Goal: Transaction & Acquisition: Purchase product/service

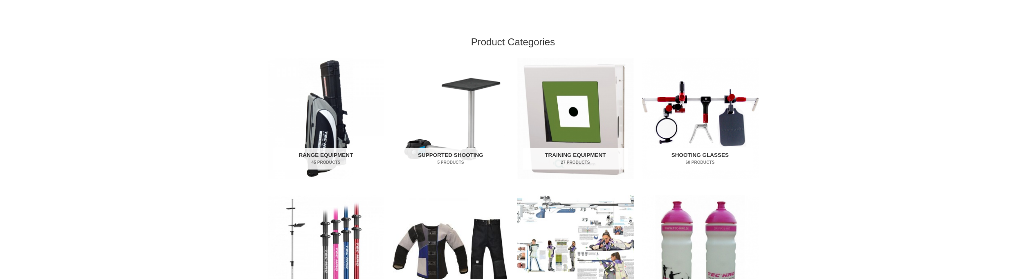
scroll to position [245, 0]
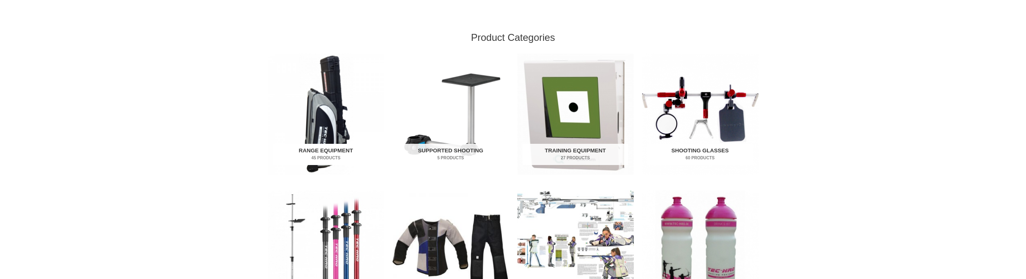
click at [326, 118] on img "Visit product category Range Equipment" at bounding box center [326, 115] width 117 height 122
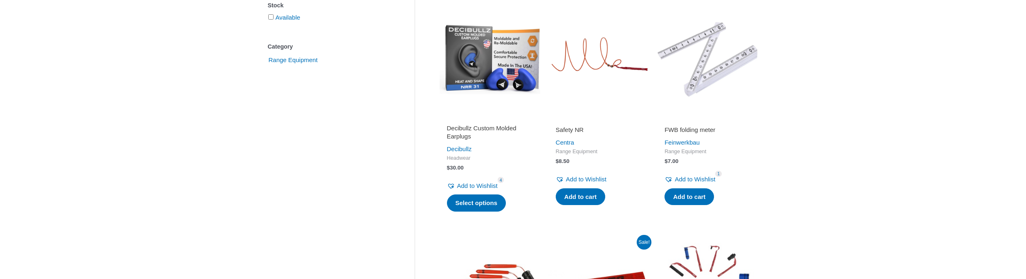
scroll to position [191, 0]
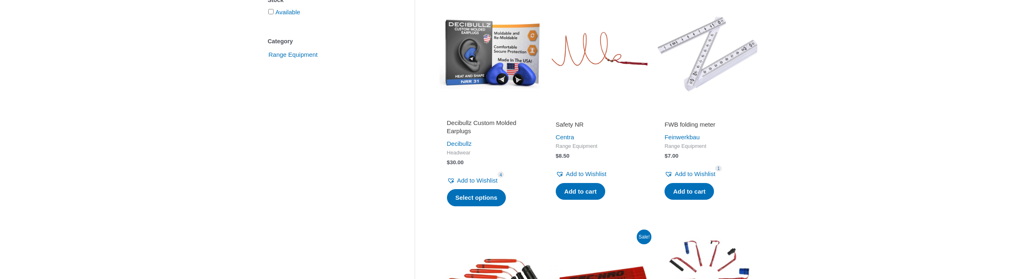
click at [576, 123] on h2 "Safety NR" at bounding box center [599, 125] width 86 height 8
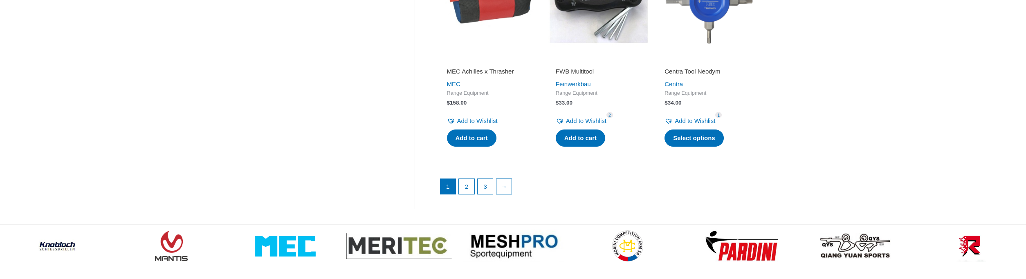
scroll to position [1200, 0]
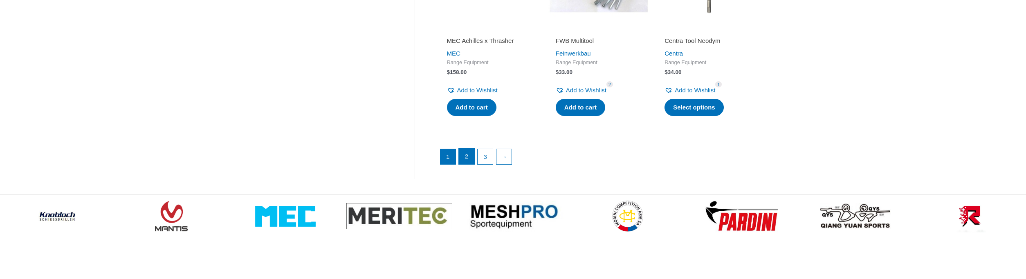
click at [470, 161] on link "2" at bounding box center [467, 157] width 16 height 16
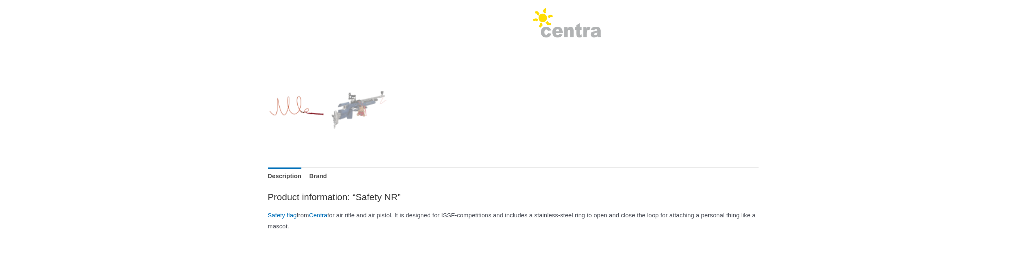
scroll to position [273, 0]
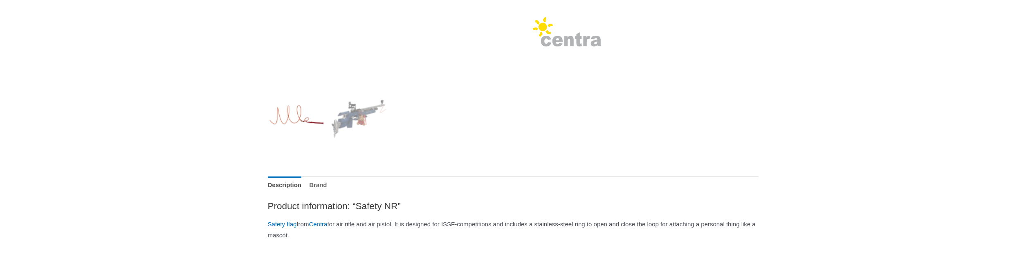
click at [327, 184] on link "Brand" at bounding box center [318, 186] width 18 height 18
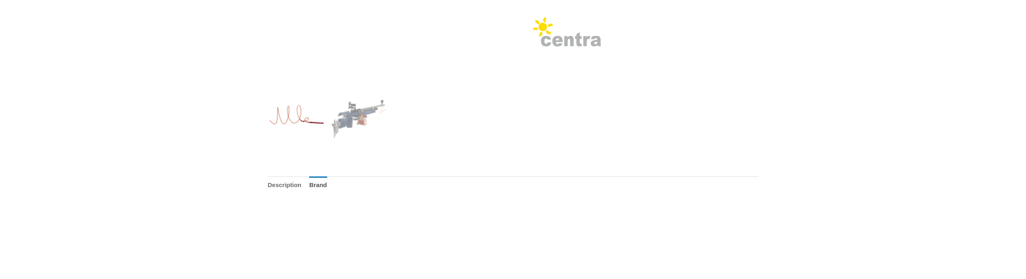
click at [288, 184] on link "Description" at bounding box center [285, 186] width 34 height 18
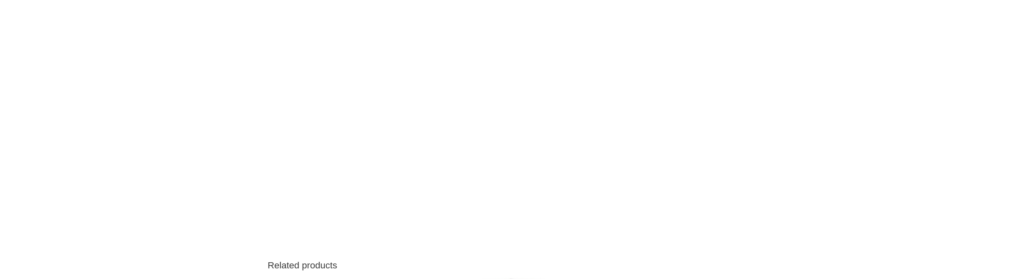
scroll to position [600, 0]
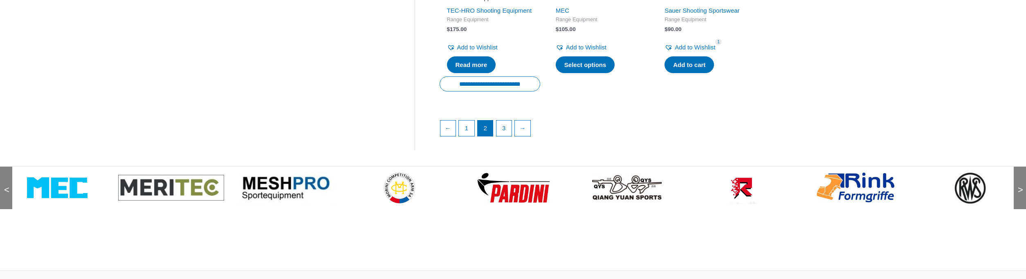
scroll to position [1255, 0]
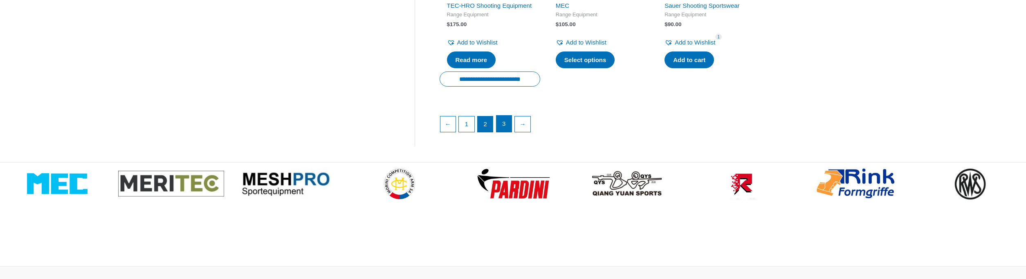
click at [501, 132] on link "3" at bounding box center [505, 124] width 16 height 16
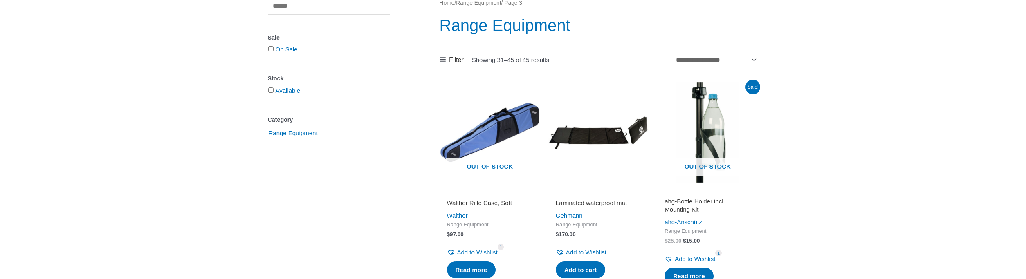
scroll to position [109, 0]
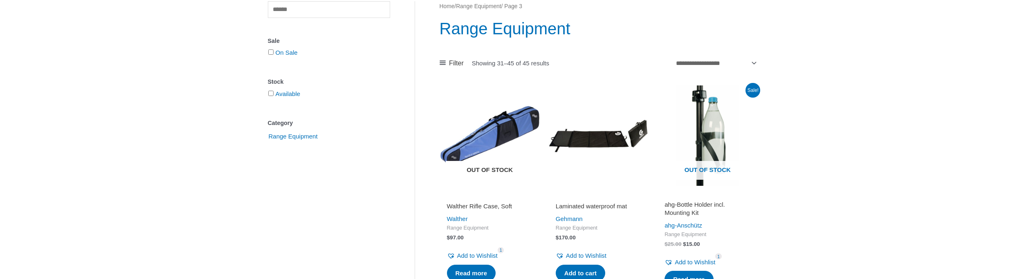
click at [482, 145] on img at bounding box center [490, 136] width 101 height 101
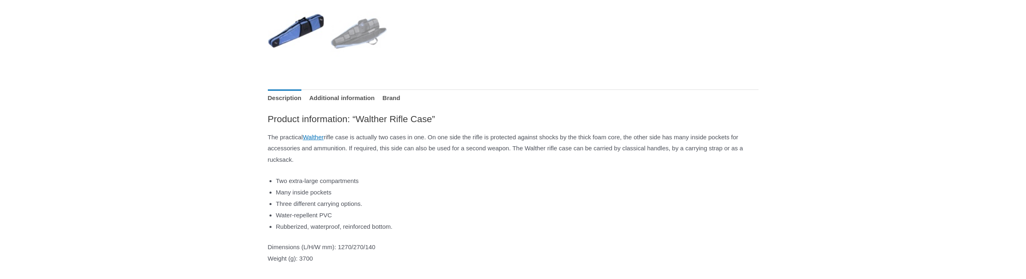
scroll to position [355, 0]
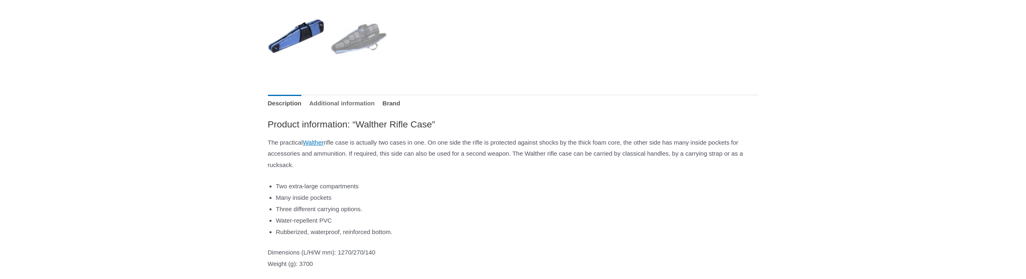
click at [361, 100] on link "Additional information" at bounding box center [341, 104] width 65 height 18
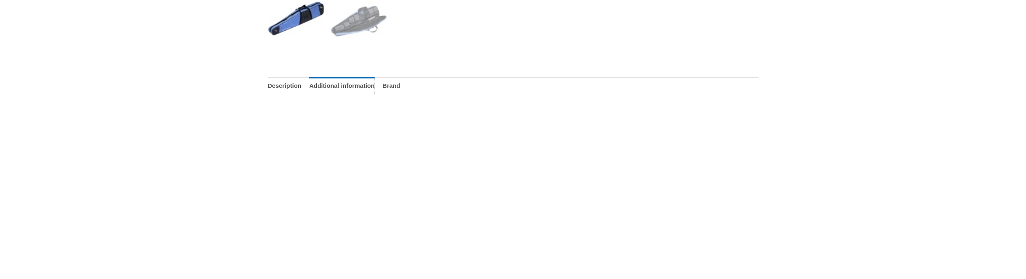
scroll to position [382, 0]
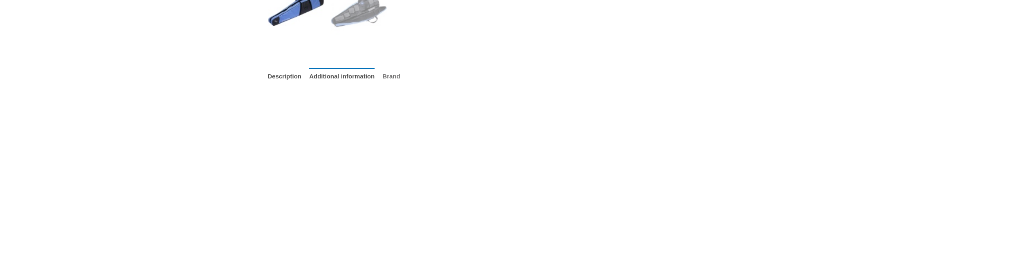
click at [400, 75] on link "Brand" at bounding box center [392, 77] width 18 height 18
click at [275, 74] on link "Description" at bounding box center [285, 77] width 34 height 18
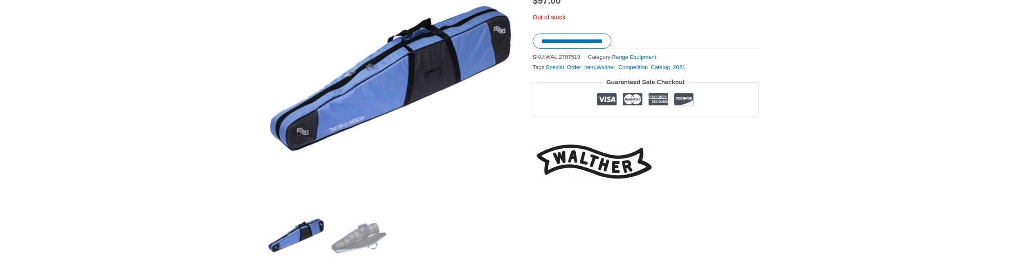
scroll to position [164, 0]
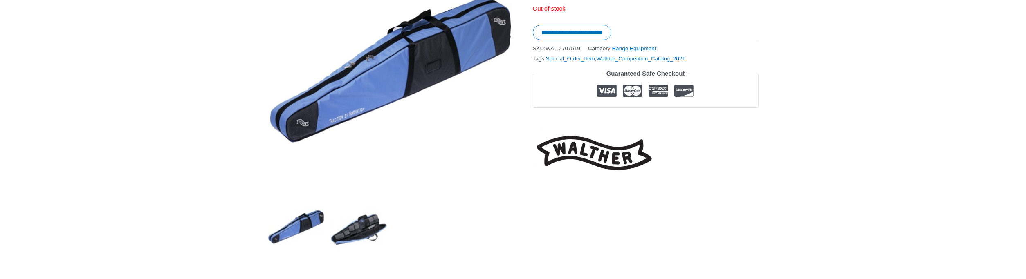
click at [360, 240] on img at bounding box center [359, 226] width 57 height 57
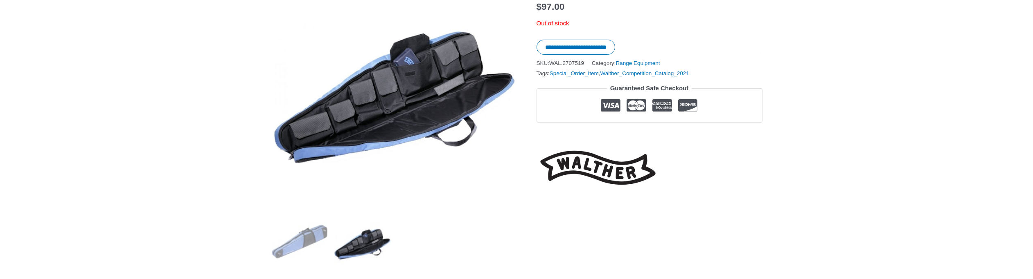
scroll to position [136, 0]
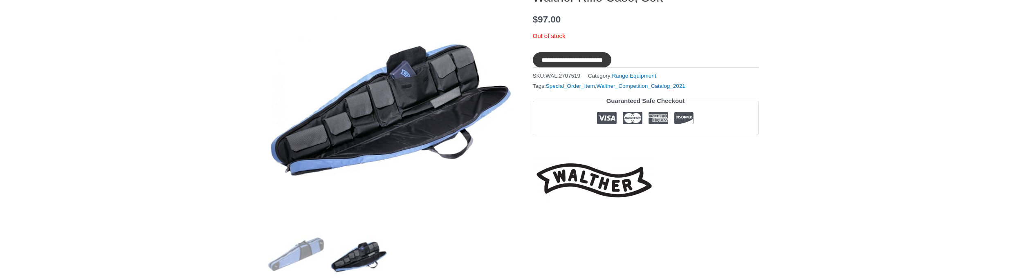
click at [581, 53] on input "**********" at bounding box center [572, 59] width 79 height 15
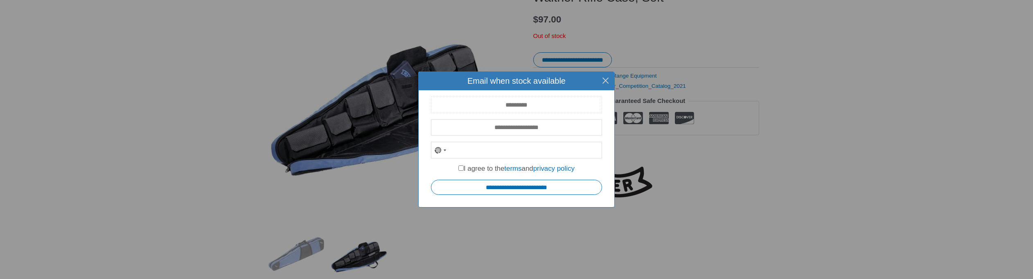
click at [542, 102] on input "text" at bounding box center [516, 105] width 171 height 17
type input "**********"
click at [458, 169] on label "I agree to the terms and privacy policy" at bounding box center [516, 169] width 116 height 8
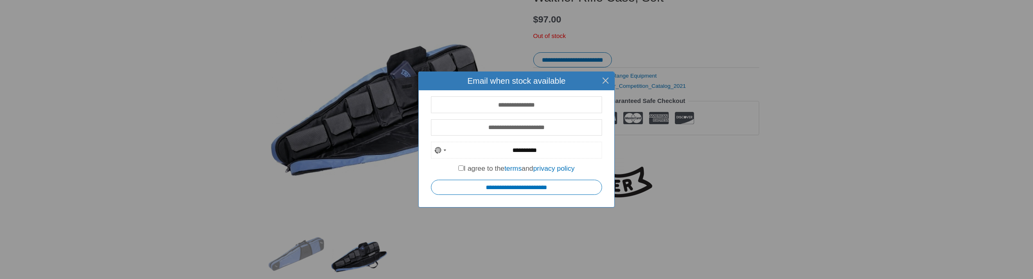
click at [490, 153] on input "**********" at bounding box center [516, 150] width 171 height 17
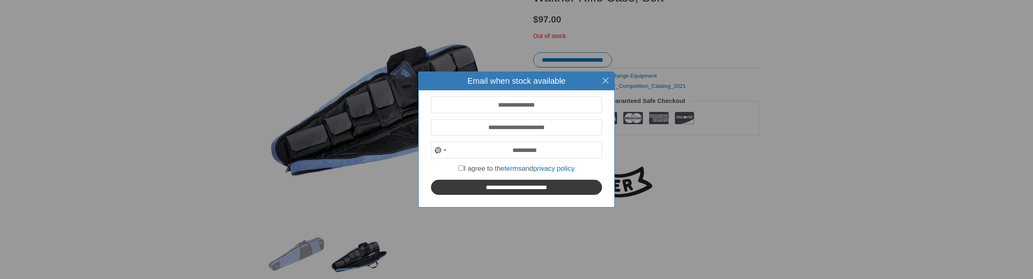
click at [525, 187] on input "**********" at bounding box center [516, 187] width 171 height 15
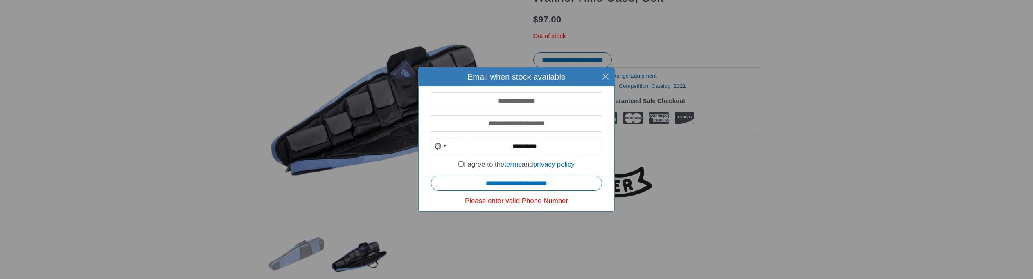
click at [516, 146] on input "**********" at bounding box center [516, 146] width 171 height 17
click at [495, 149] on input "**********" at bounding box center [516, 146] width 171 height 17
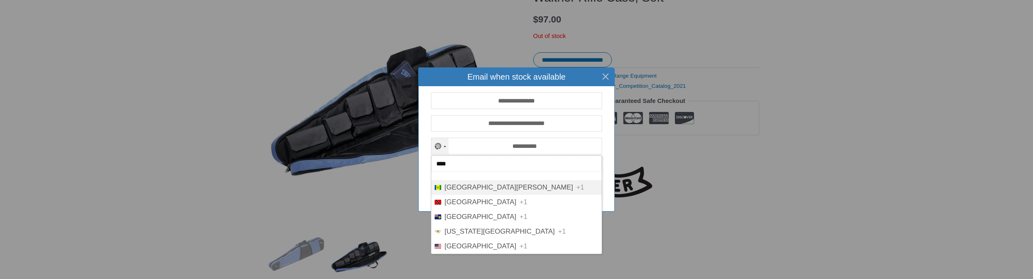
scroll to position [0, 0]
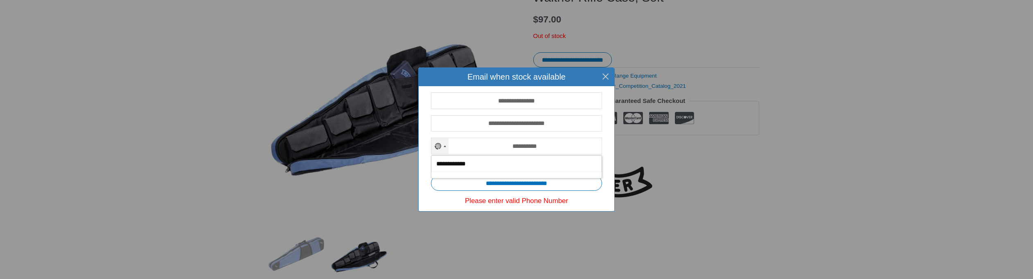
click at [543, 163] on input "**********" at bounding box center [516, 164] width 170 height 17
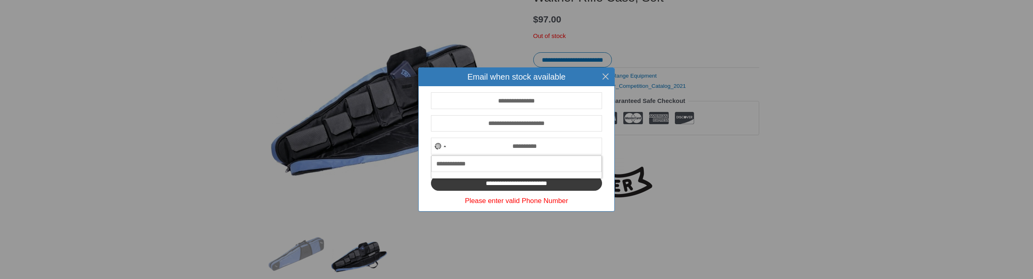
click at [568, 184] on input "**********" at bounding box center [516, 183] width 171 height 15
click at [551, 147] on input "**********" at bounding box center [516, 146] width 171 height 17
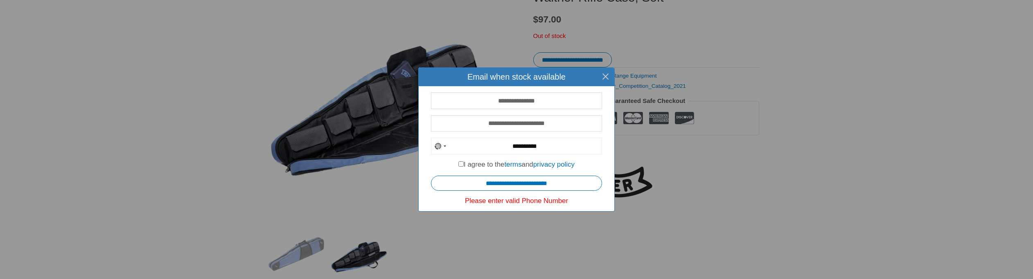
click at [506, 145] on input "**********" at bounding box center [516, 146] width 171 height 17
type input "*"
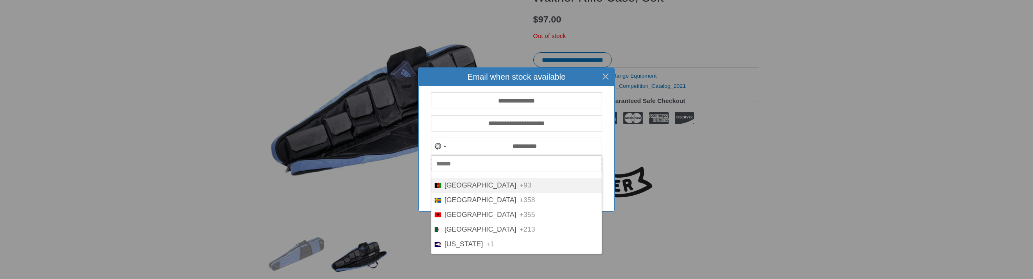
type input "*"
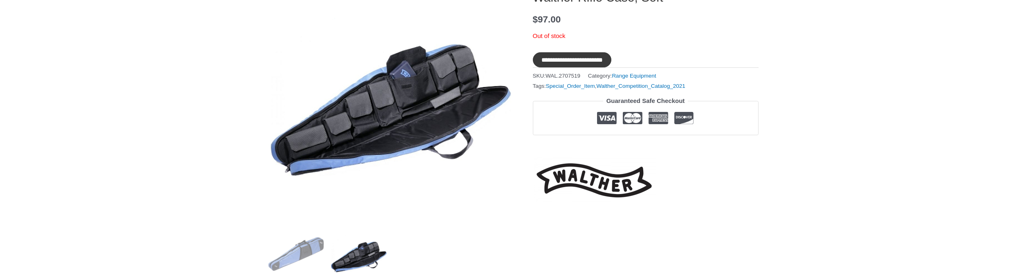
click at [583, 60] on input "**********" at bounding box center [572, 59] width 79 height 15
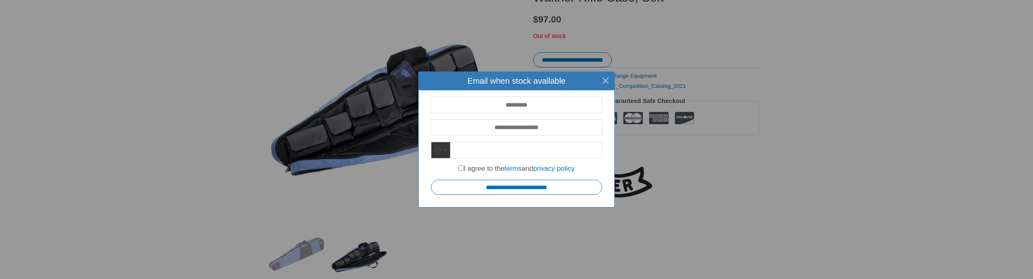
click at [448, 151] on div "No country selected" at bounding box center [439, 150] width 17 height 16
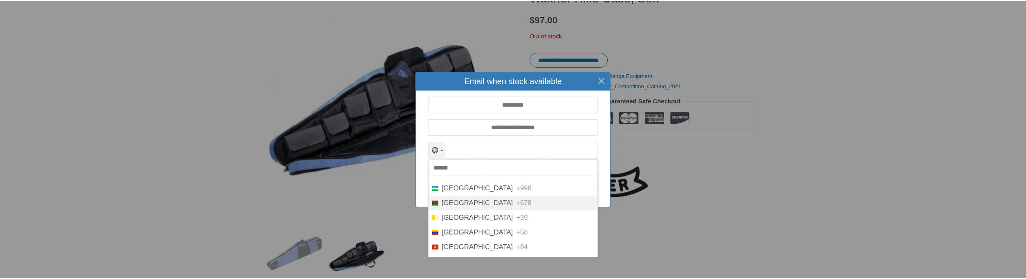
scroll to position [3454, 0]
click at [469, 181] on span "[GEOGRAPHIC_DATA]" at bounding box center [480, 177] width 72 height 8
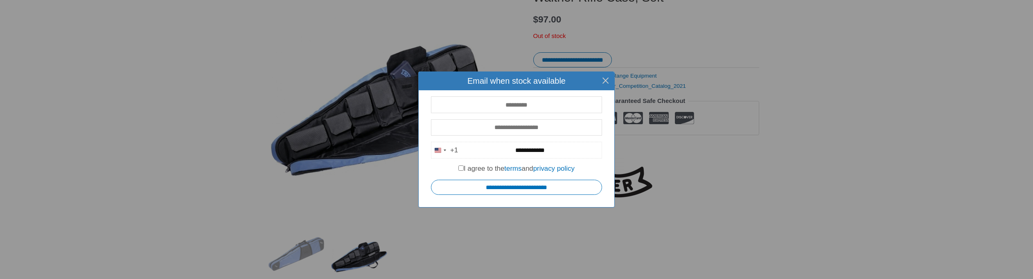
type input "**********"
click at [458, 173] on label "I agree to the terms and privacy policy" at bounding box center [516, 169] width 116 height 8
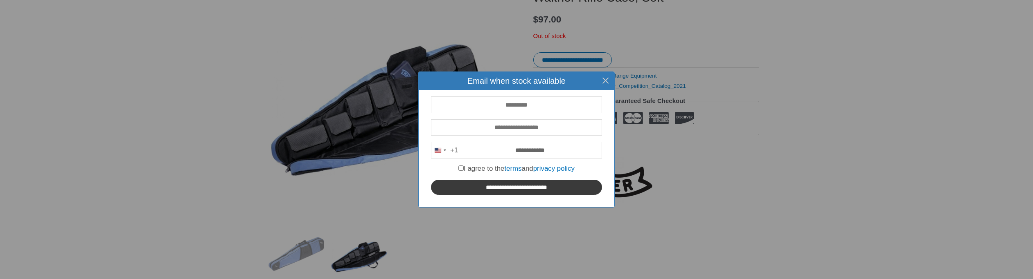
click at [460, 193] on input "**********" at bounding box center [516, 187] width 171 height 15
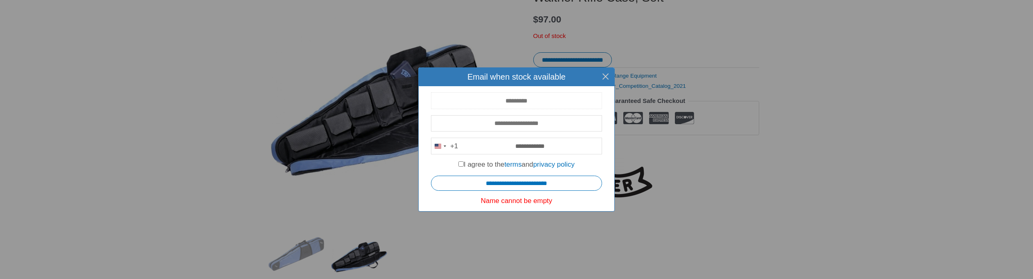
click at [520, 92] on input "text" at bounding box center [516, 100] width 171 height 17
type input "**********"
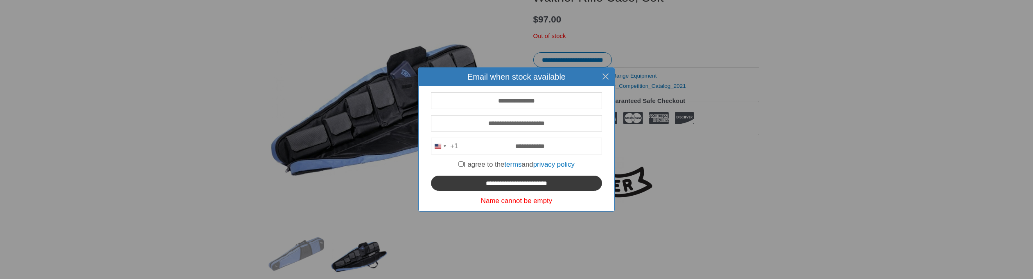
click at [508, 182] on input "**********" at bounding box center [516, 183] width 171 height 15
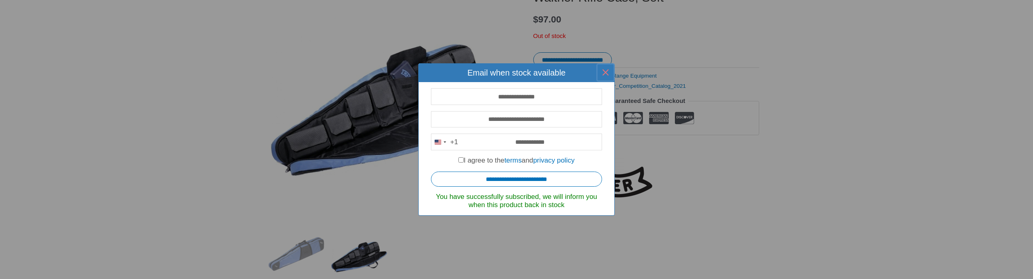
click at [607, 71] on button "×" at bounding box center [605, 72] width 18 height 18
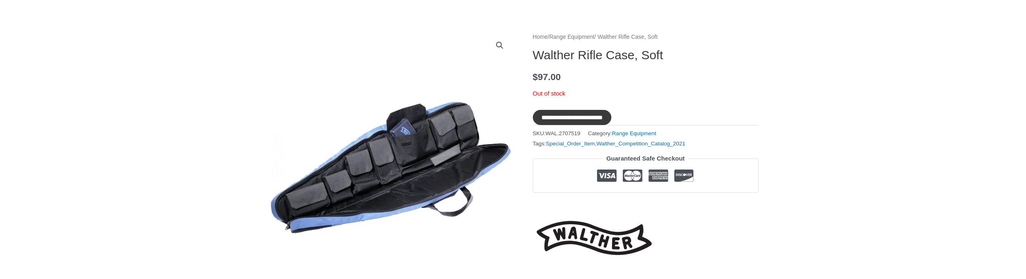
scroll to position [0, 0]
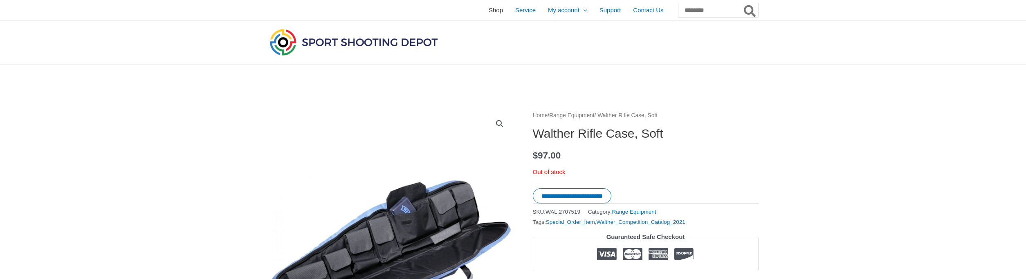
click at [489, 9] on span "Shop" at bounding box center [496, 10] width 14 height 20
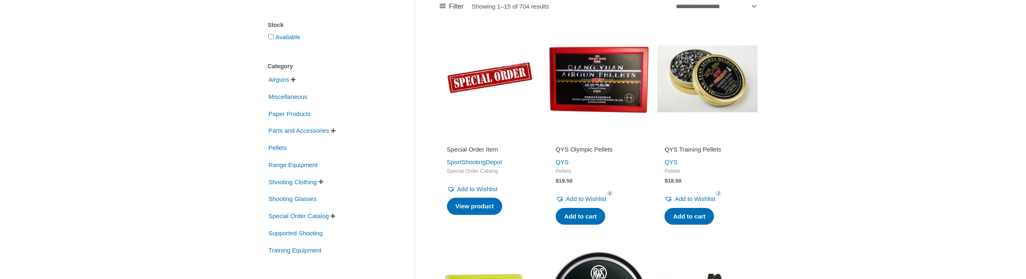
scroll to position [136, 0]
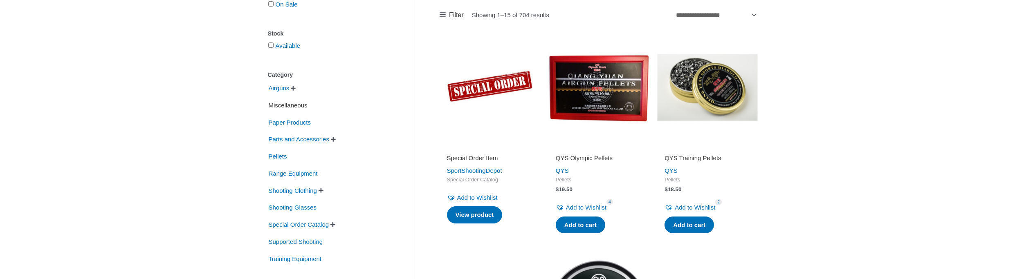
click at [302, 107] on span "Miscellaneous" at bounding box center [288, 106] width 41 height 14
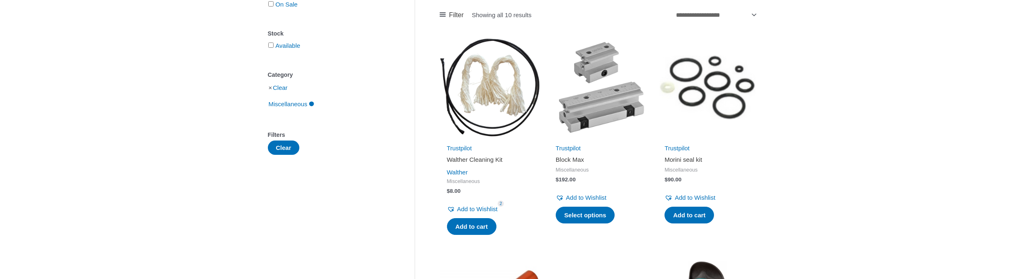
click at [474, 159] on h2 "Walther Cleaning Kit" at bounding box center [490, 160] width 86 height 8
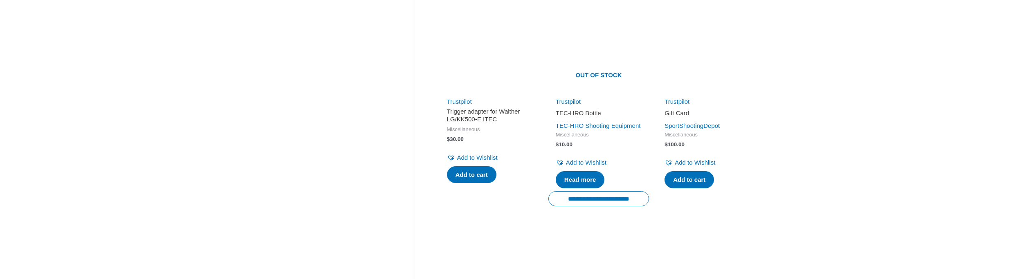
scroll to position [627, 0]
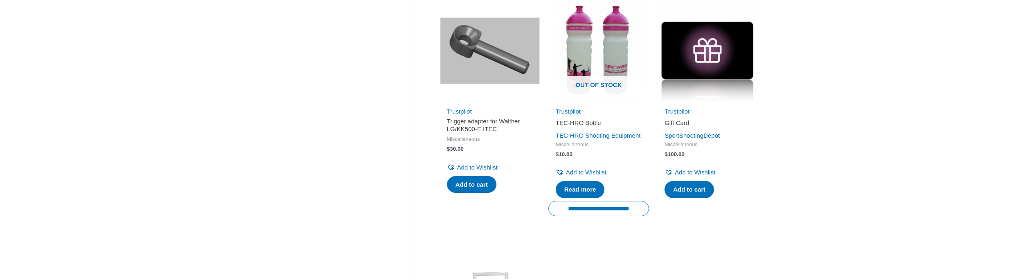
click at [490, 117] on h2 "Trigger adapter for Walther LG/KK500-E ITEC" at bounding box center [490, 125] width 86 height 16
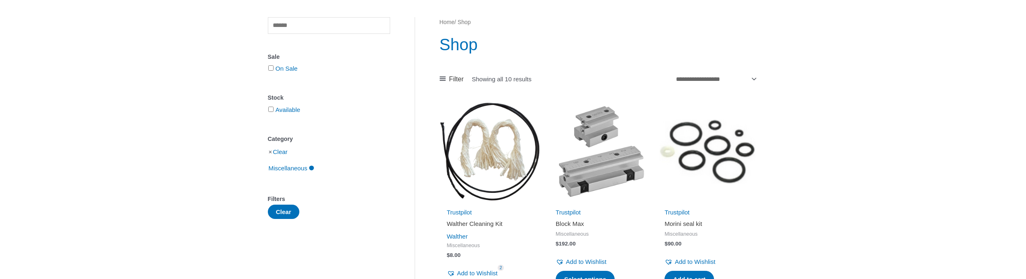
scroll to position [82, 0]
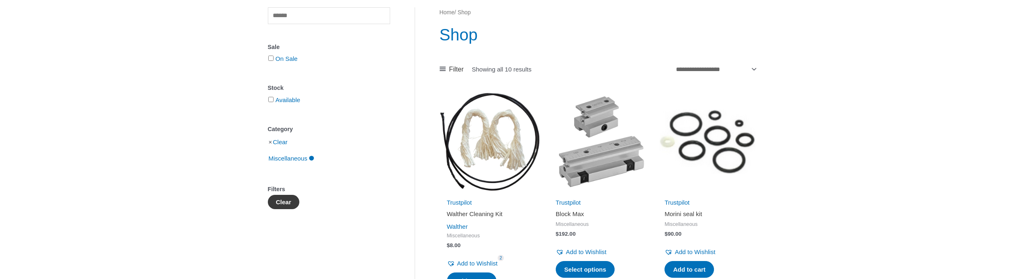
click at [286, 205] on button "Clear" at bounding box center [284, 202] width 32 height 14
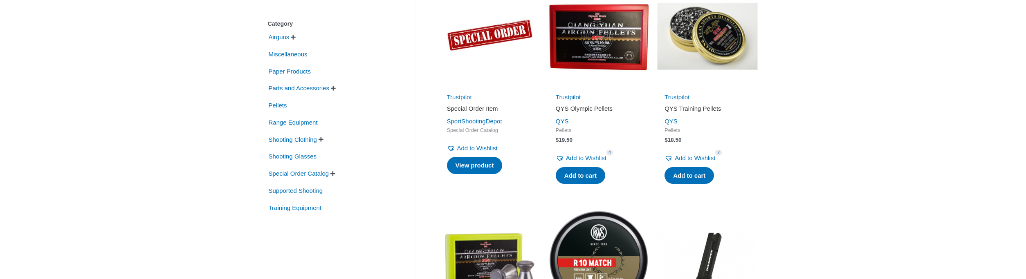
scroll to position [191, 0]
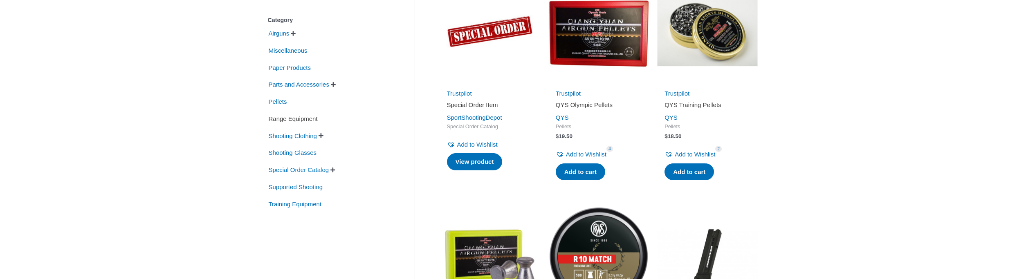
click at [296, 120] on span "Range Equipment" at bounding box center [293, 119] width 51 height 14
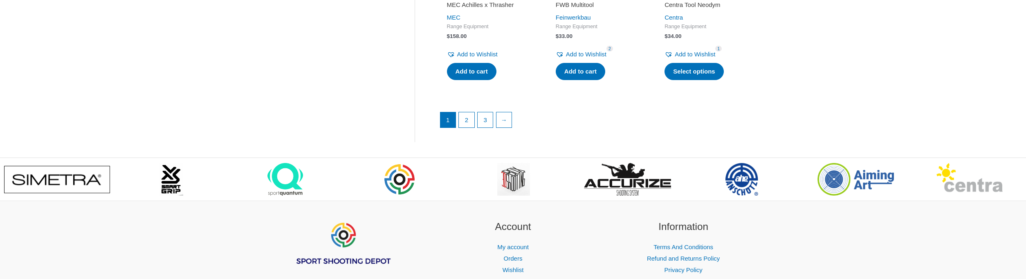
scroll to position [1227, 0]
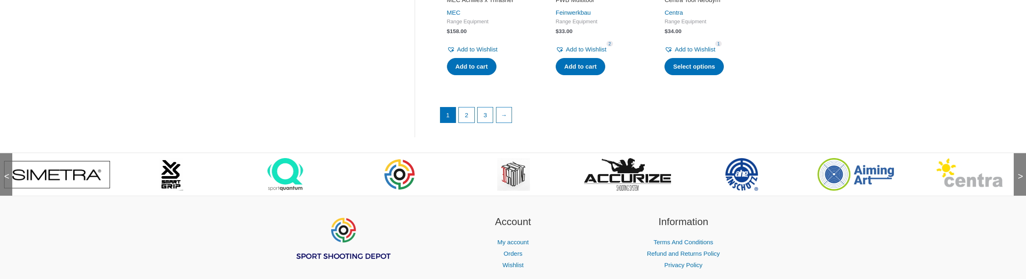
click at [1020, 173] on span ">" at bounding box center [1018, 168] width 8 height 8
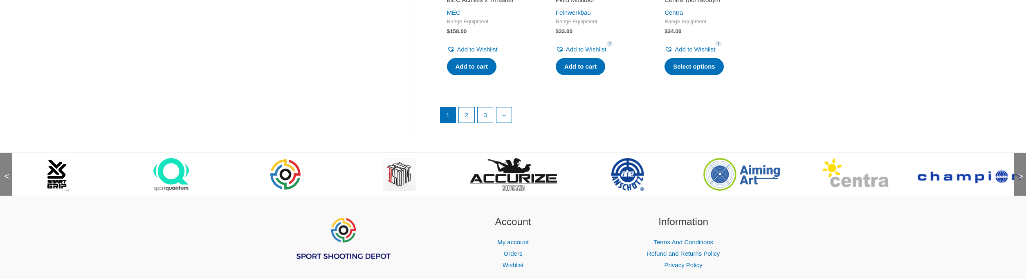
click at [1020, 173] on span ">" at bounding box center [1018, 168] width 8 height 8
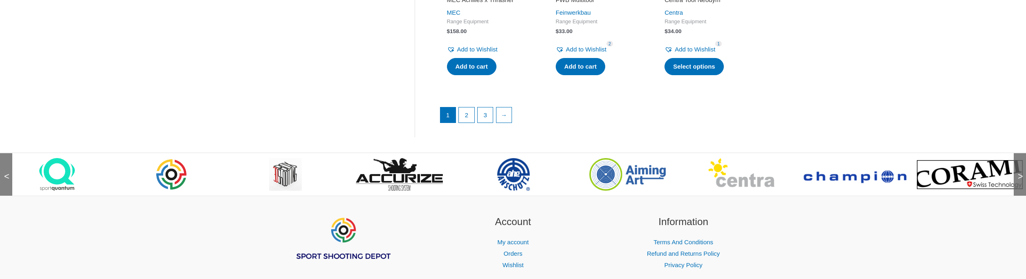
click at [1020, 173] on span ">" at bounding box center [1018, 168] width 8 height 8
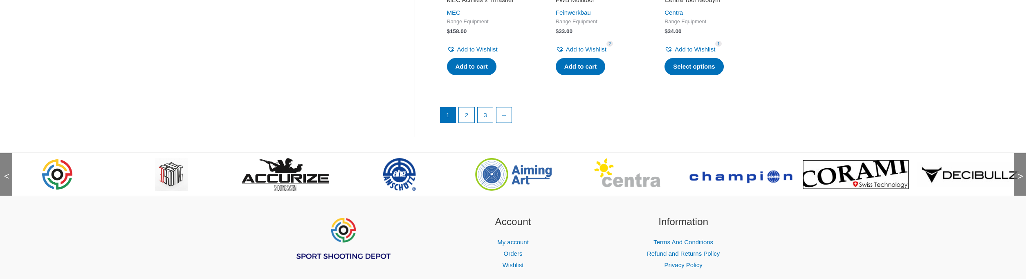
click at [1020, 173] on span ">" at bounding box center [1018, 168] width 8 height 8
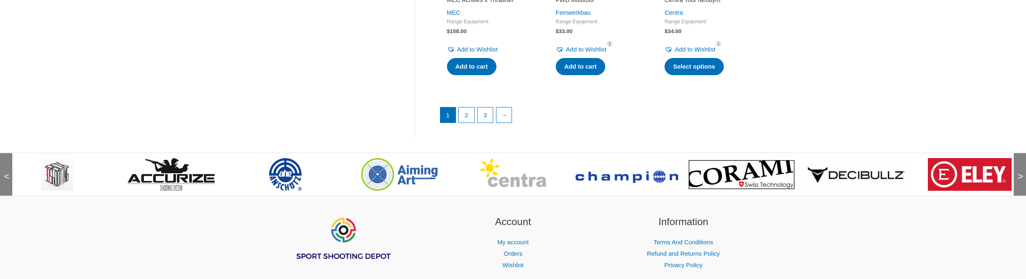
click at [1020, 173] on span ">" at bounding box center [1018, 168] width 8 height 8
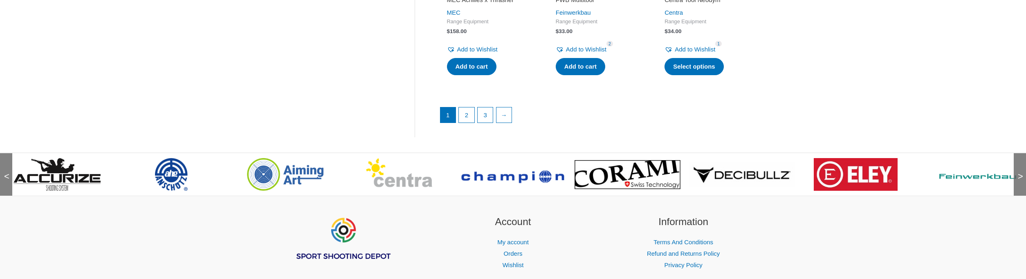
click at [1020, 173] on span ">" at bounding box center [1018, 168] width 8 height 8
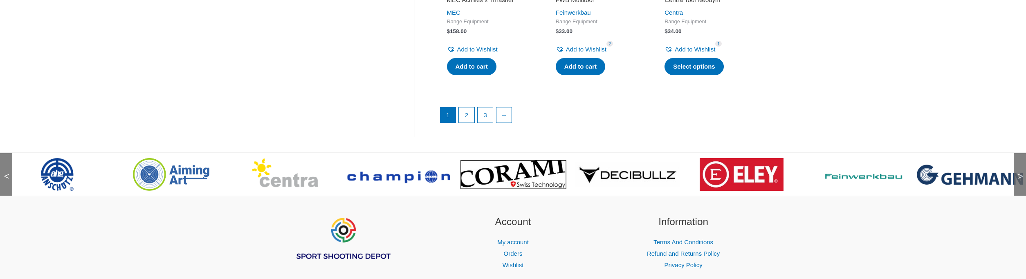
click at [1020, 173] on span ">" at bounding box center [1018, 168] width 8 height 8
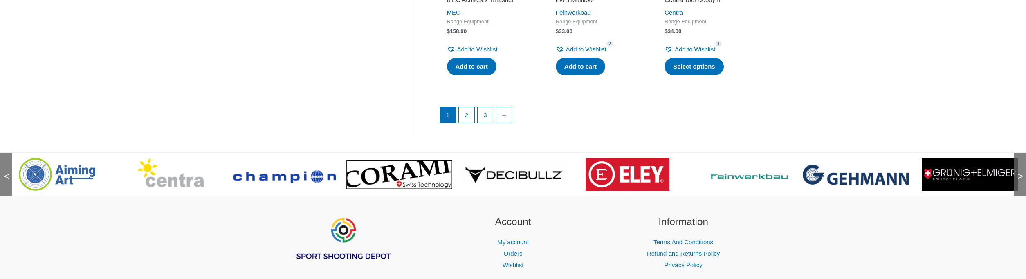
click at [1020, 173] on span ">" at bounding box center [1018, 168] width 8 height 8
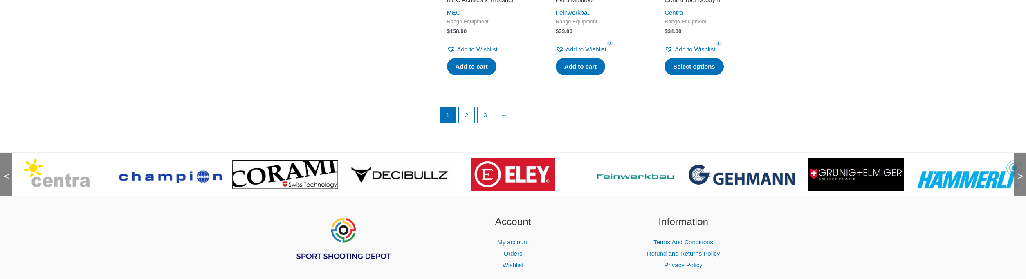
click at [1020, 173] on span ">" at bounding box center [1018, 168] width 8 height 8
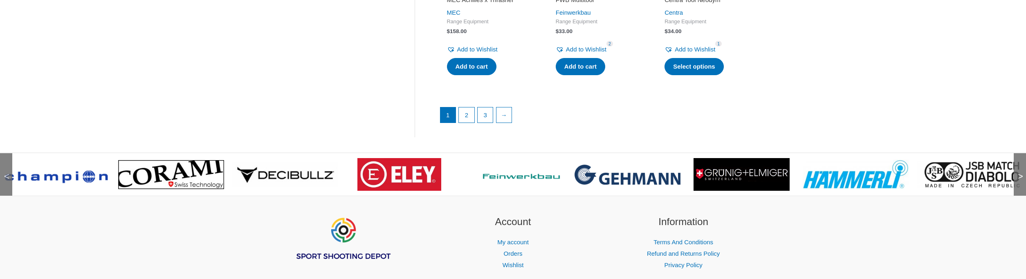
click at [1020, 173] on span ">" at bounding box center [1018, 168] width 8 height 8
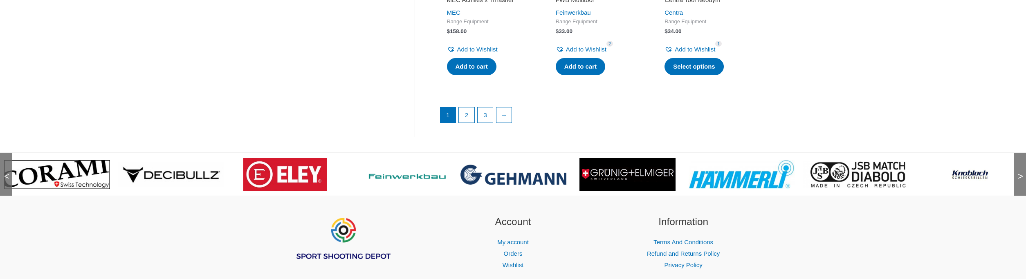
click at [1020, 173] on span ">" at bounding box center [1018, 168] width 8 height 8
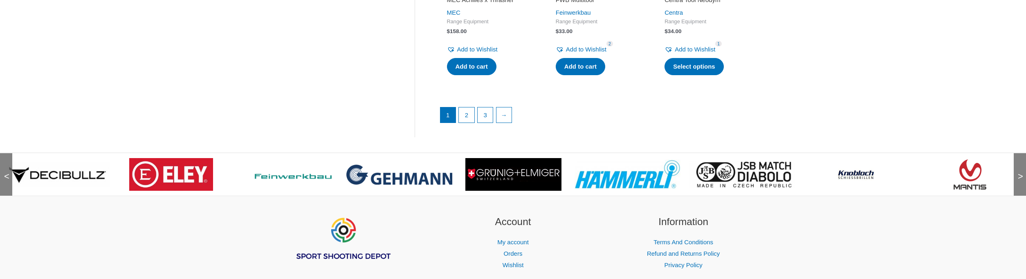
click at [1020, 173] on span ">" at bounding box center [1018, 168] width 8 height 8
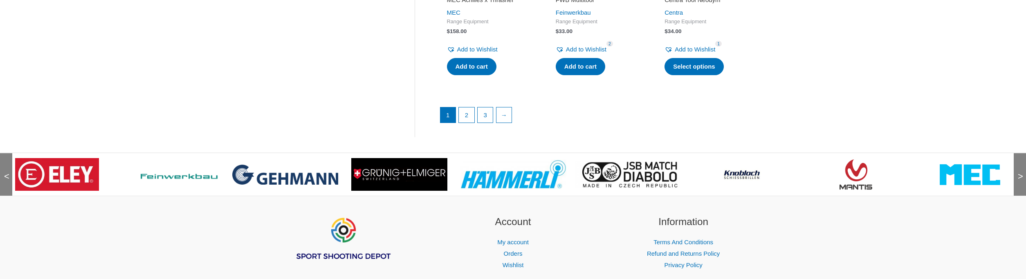
click at [1020, 173] on span ">" at bounding box center [1018, 168] width 8 height 8
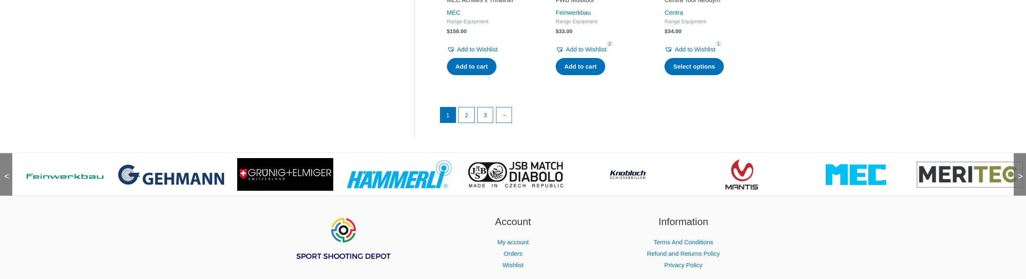
click at [1020, 173] on span ">" at bounding box center [1018, 168] width 8 height 8
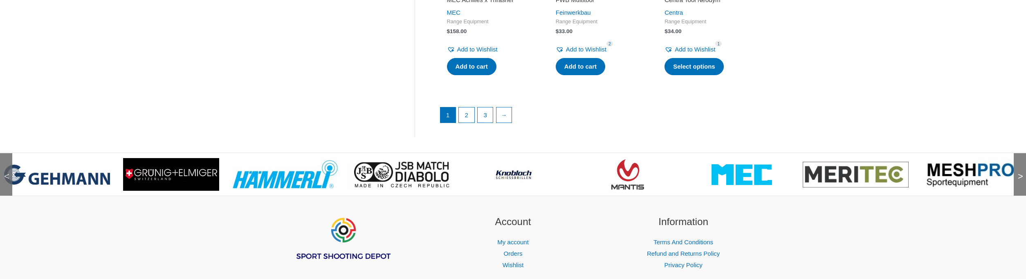
click at [1020, 173] on span ">" at bounding box center [1018, 168] width 8 height 8
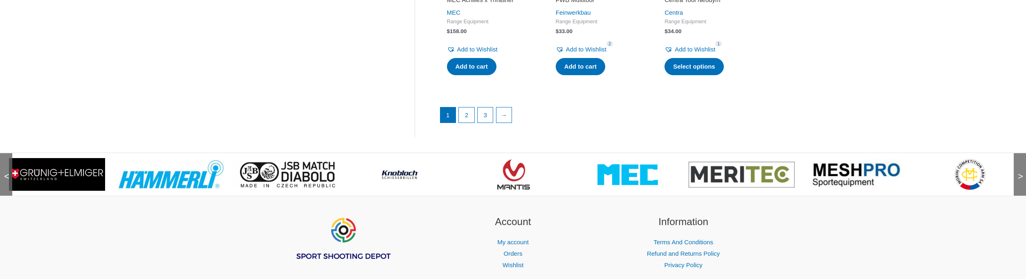
click at [1020, 173] on span ">" at bounding box center [1018, 168] width 8 height 8
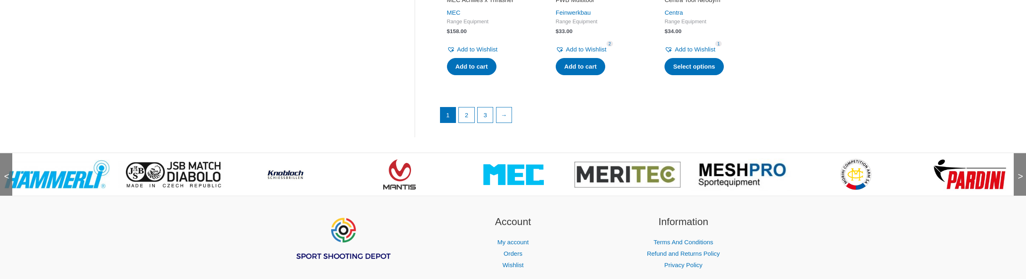
click at [1020, 173] on span ">" at bounding box center [1018, 168] width 8 height 8
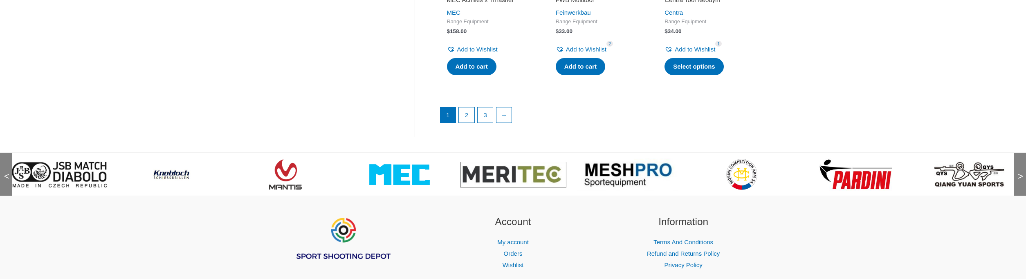
click at [1020, 173] on span ">" at bounding box center [1018, 168] width 8 height 8
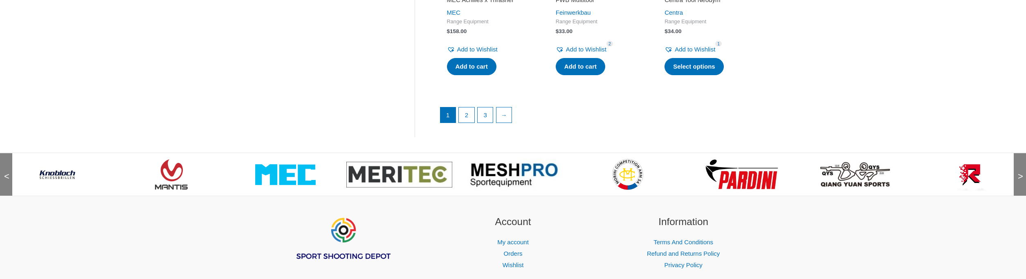
click at [1020, 173] on span ">" at bounding box center [1018, 168] width 8 height 8
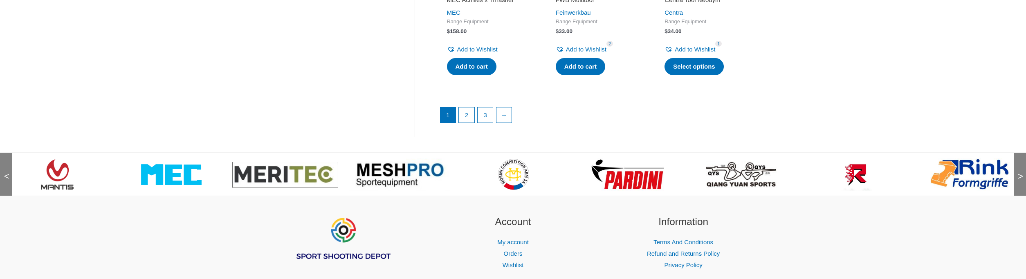
click at [1020, 173] on span ">" at bounding box center [1018, 168] width 8 height 8
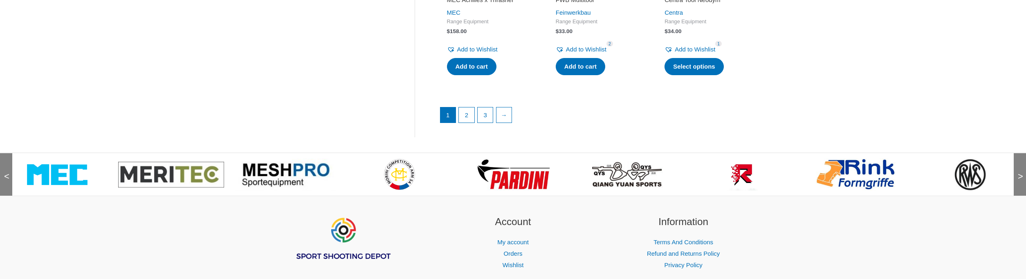
click at [1020, 173] on span ">" at bounding box center [1018, 168] width 8 height 8
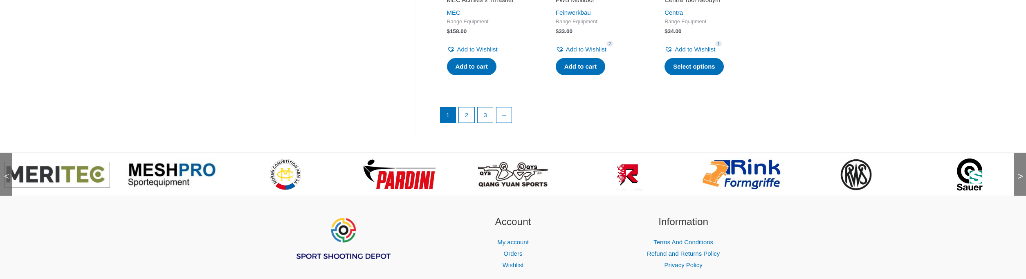
click at [1020, 173] on span ">" at bounding box center [1018, 168] width 8 height 8
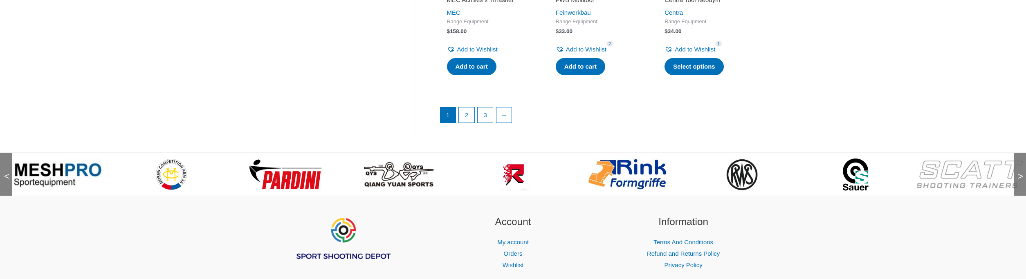
click at [1020, 173] on span ">" at bounding box center [1018, 168] width 8 height 8
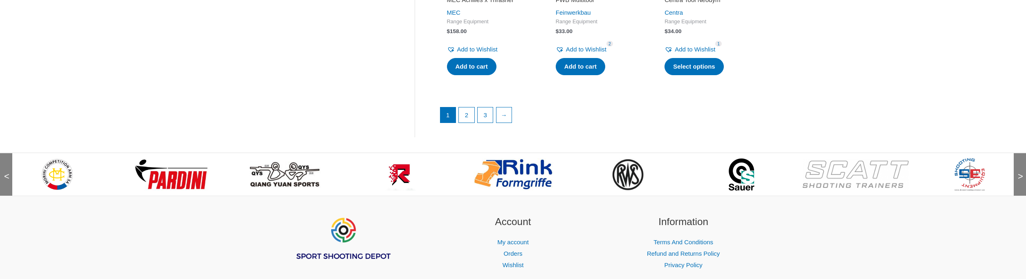
click at [1020, 173] on span ">" at bounding box center [1018, 168] width 8 height 8
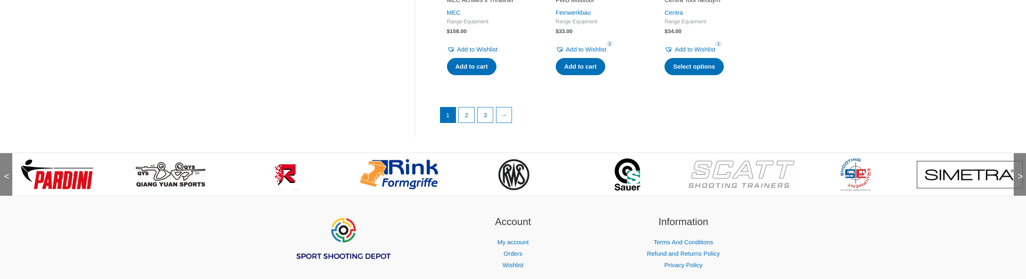
click at [1020, 173] on span ">" at bounding box center [1018, 168] width 8 height 8
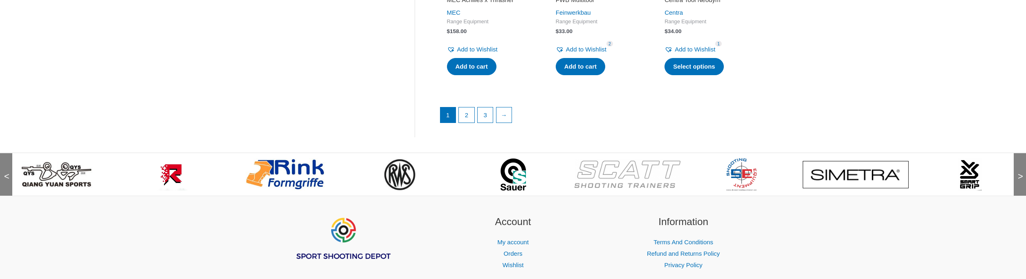
click at [1020, 173] on span ">" at bounding box center [1018, 168] width 8 height 8
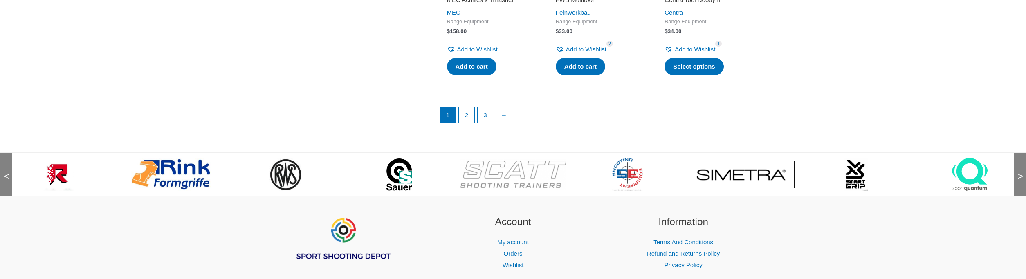
click at [1020, 173] on span ">" at bounding box center [1018, 168] width 8 height 8
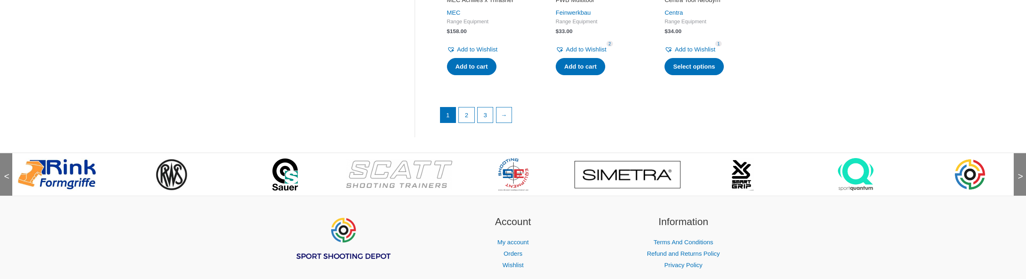
click at [1020, 173] on span ">" at bounding box center [1018, 168] width 8 height 8
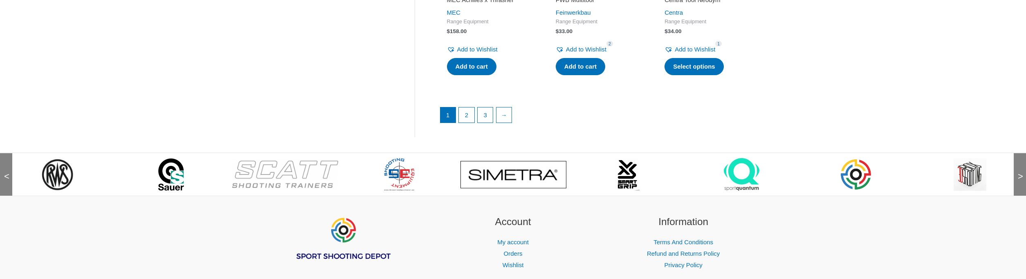
click at [1020, 173] on span ">" at bounding box center [1018, 168] width 8 height 8
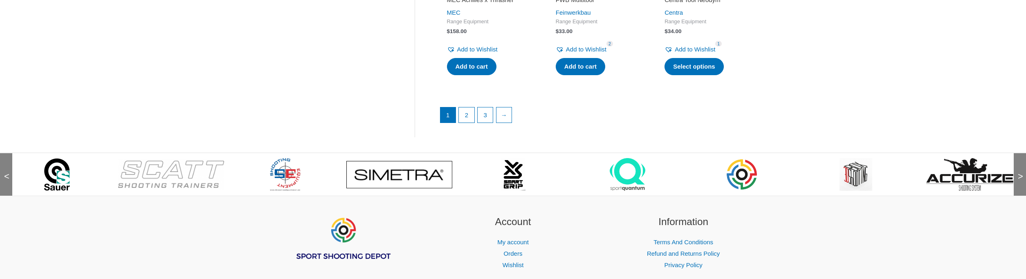
click at [1020, 173] on span ">" at bounding box center [1018, 168] width 8 height 8
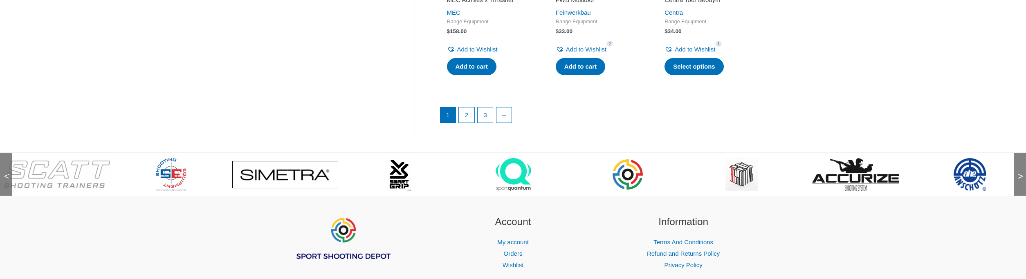
click at [1020, 173] on span ">" at bounding box center [1018, 168] width 8 height 8
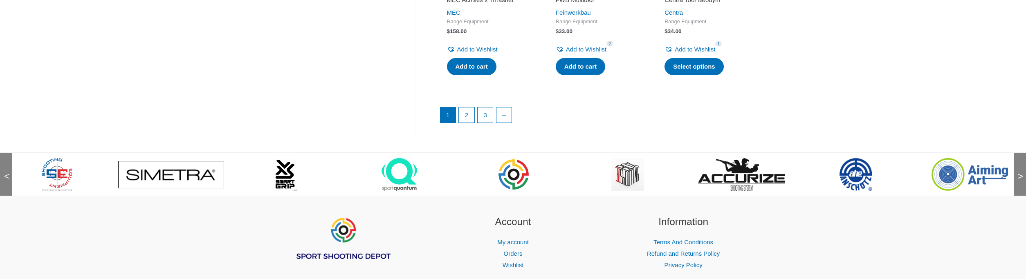
click at [1020, 173] on span ">" at bounding box center [1018, 168] width 8 height 8
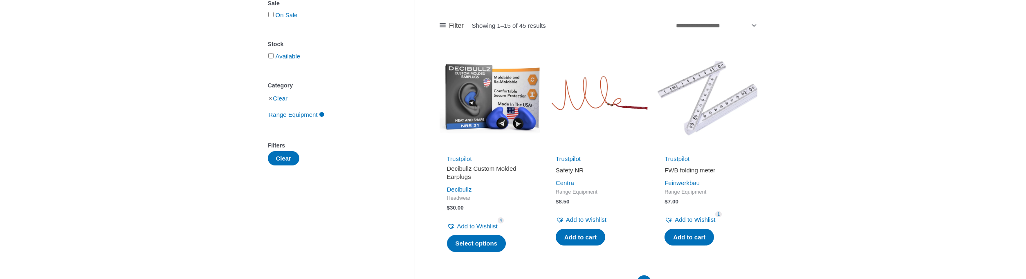
scroll to position [0, 0]
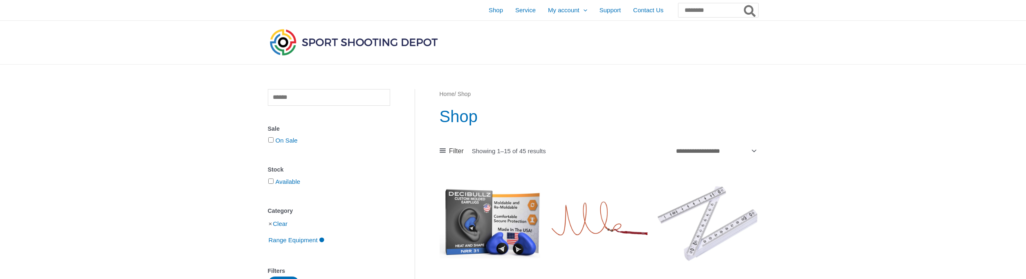
drag, startPoint x: 790, startPoint y: 70, endPoint x: 795, endPoint y: 65, distance: 6.4
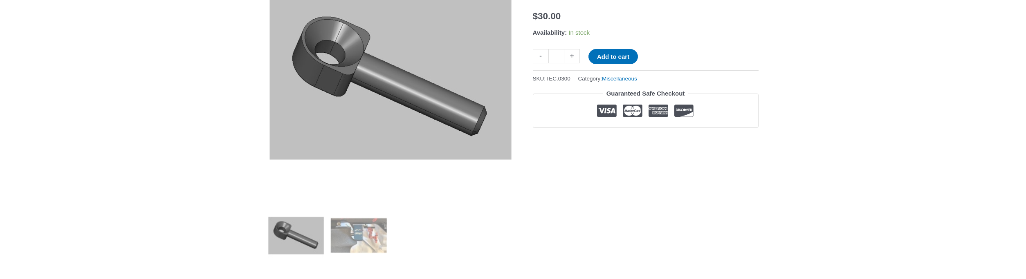
scroll to position [164, 0]
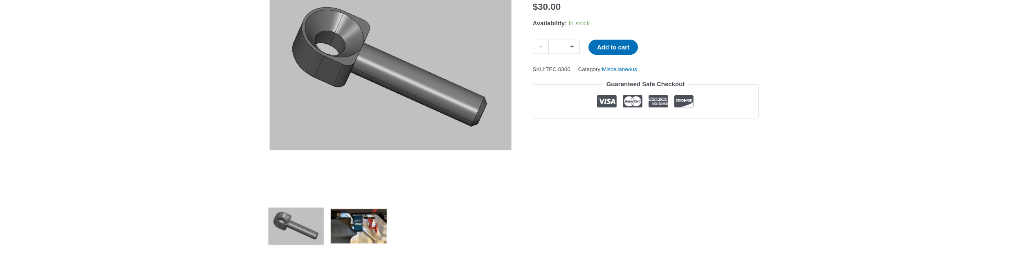
click at [368, 234] on img at bounding box center [359, 226] width 57 height 57
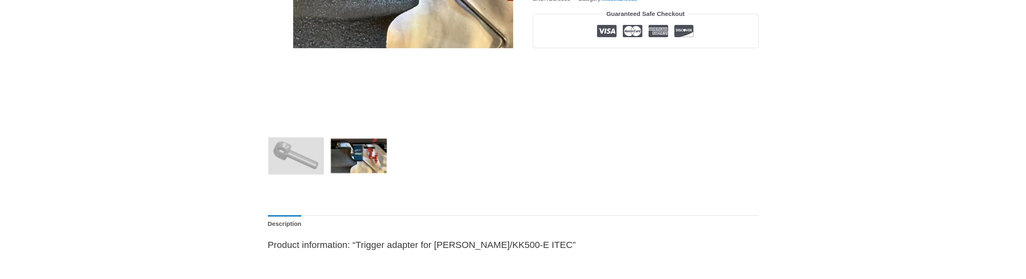
scroll to position [245, 0]
